Goal: Task Accomplishment & Management: Use online tool/utility

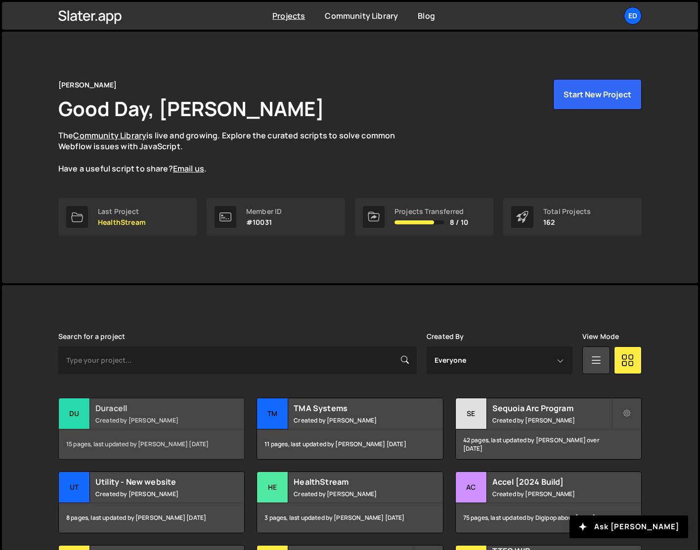
click at [179, 415] on div "Duracell Created by Felix Gonzalo" at bounding box center [151, 413] width 185 height 31
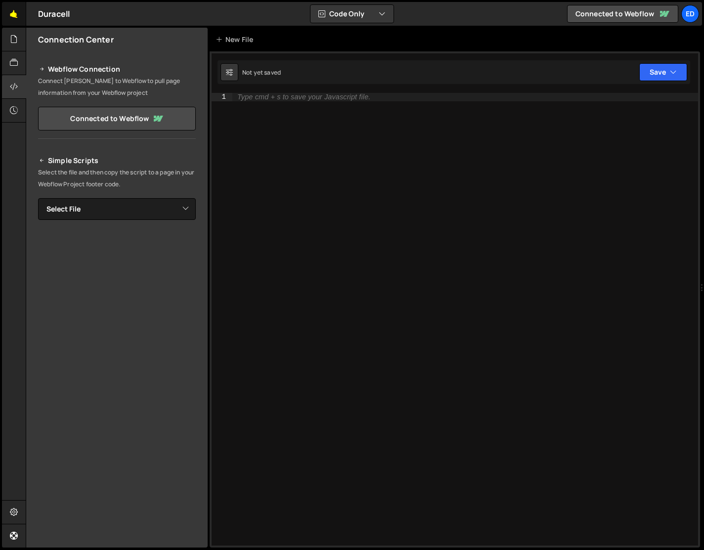
click at [11, 14] on link "🤙" at bounding box center [14, 14] width 24 height 24
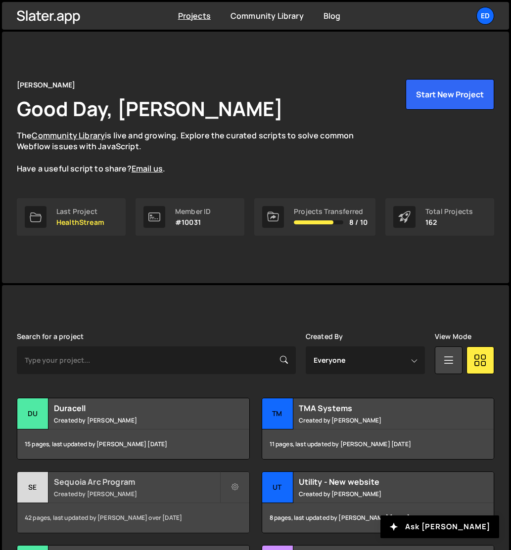
click at [138, 491] on small "Created by Jared Malan" at bounding box center [137, 494] width 166 height 8
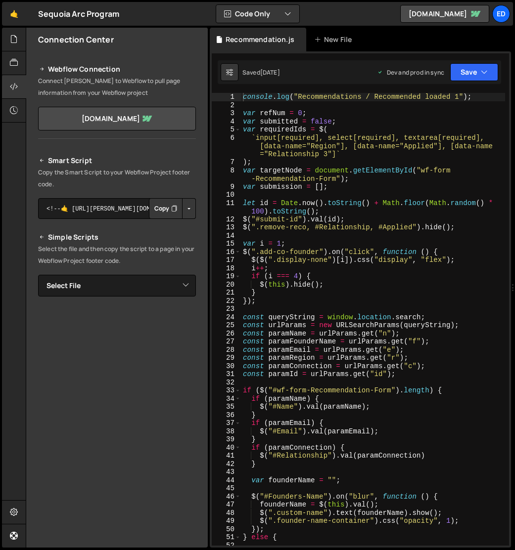
scroll to position [390, 0]
click at [458, 94] on div "console . log ( "Recommendations / Recommended loaded 1" ) ; var refNum = 0 ; v…" at bounding box center [373, 327] width 264 height 469
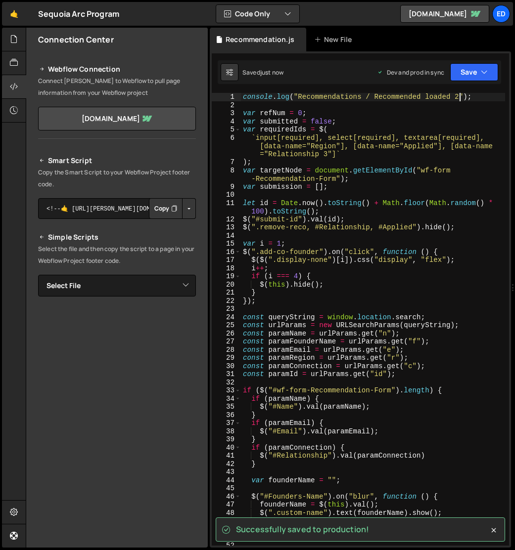
type textarea "console.log("Recommendations / Recommended loaded 2");"
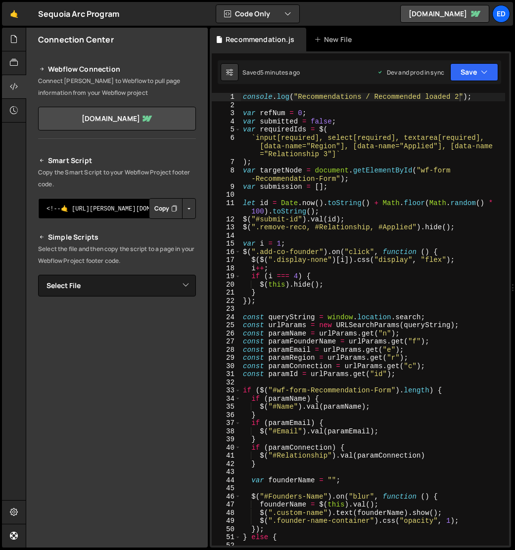
click at [124, 211] on textarea "<!--🤙 [URL][PERSON_NAME][DOMAIN_NAME]> <script>document.addEventListener("DOMCo…" at bounding box center [117, 208] width 158 height 21
click at [158, 212] on button "Copy" at bounding box center [166, 208] width 34 height 21
click at [299, 177] on div "console . log ( "Recommendations / Recommended loaded 2" ) ; var refNum = 0 ; v…" at bounding box center [373, 327] width 264 height 469
click at [458, 95] on div "console . log ( "Recommendations / Recommended loaded 2" ) ; var refNum = 0 ; v…" at bounding box center [373, 327] width 264 height 469
type textarea "console.log("Recommendations / Recommended loaded 3");"
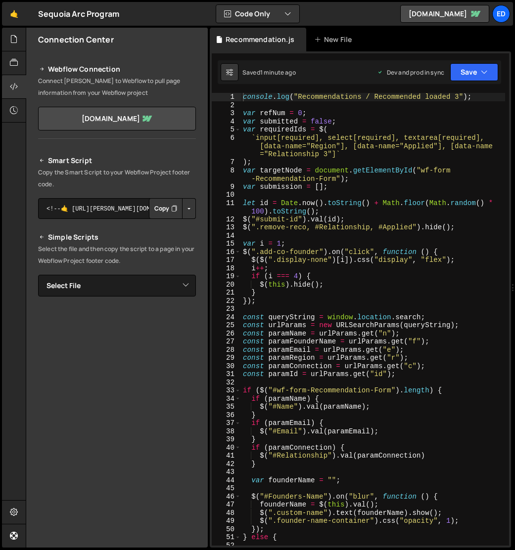
scroll to position [390, 0]
type textarea "`input[required], select[required], textarea[required], [data-name="Region"], […"
click at [341, 148] on div "console . log ( "Recommendations / Recommended loaded 3" ) ; var refNum = 0 ; v…" at bounding box center [373, 327] width 264 height 469
click at [132, 511] on div "Connection Center Webflow Connection Connect Slater to Webflow to pull page inf…" at bounding box center [116, 281] width 181 height 461
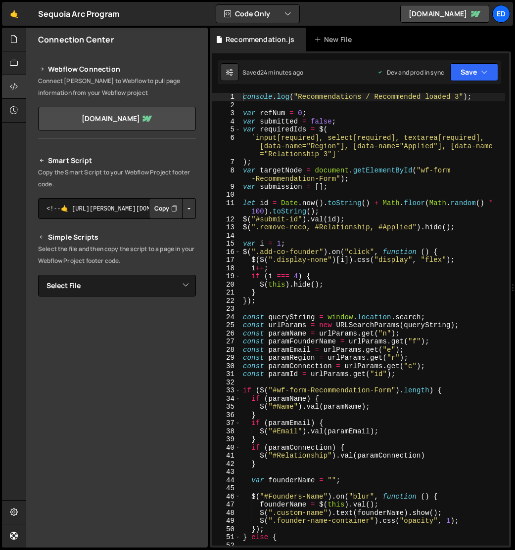
scroll to position [390, 0]
click at [13, 15] on link "🤙" at bounding box center [14, 14] width 24 height 24
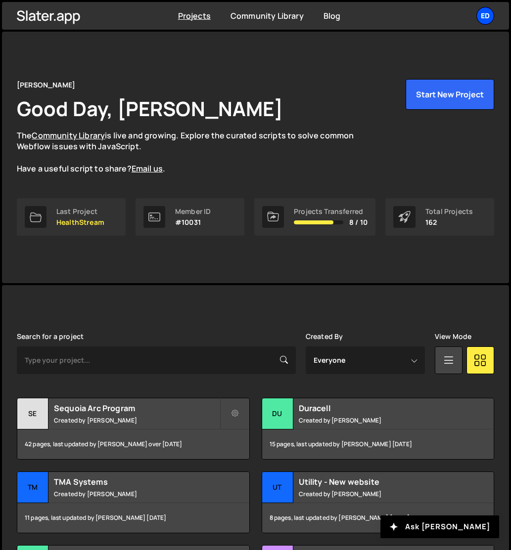
click at [481, 17] on div "Ed" at bounding box center [485, 16] width 18 height 18
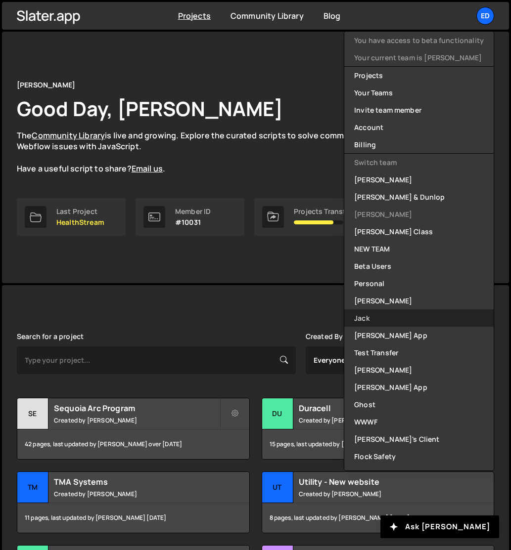
scroll to position [220, 0]
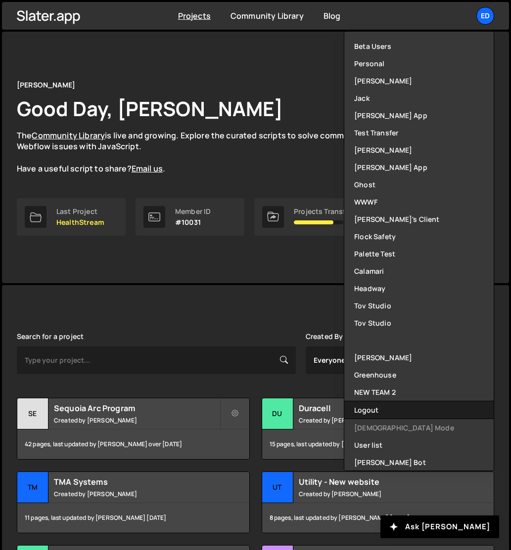
click at [372, 406] on button "Logout" at bounding box center [418, 409] width 149 height 17
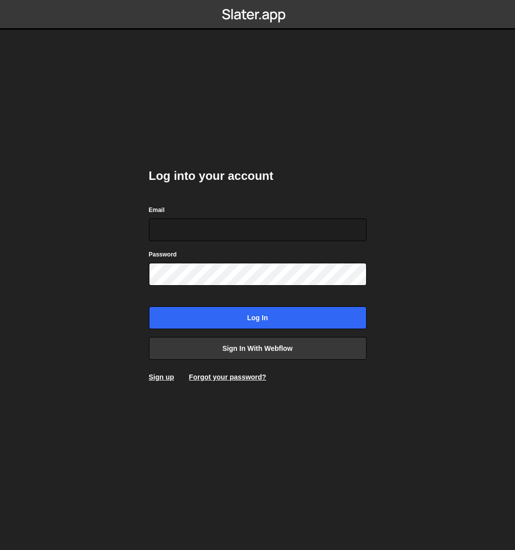
click at [414, 298] on body "Log into your account Email Password Log in Sign in with Webflow Sign up Forgot…" at bounding box center [257, 275] width 515 height 550
